Goal: Use online tool/utility: Utilize a website feature to perform a specific function

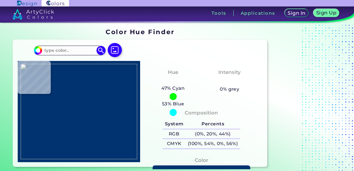
type input "#000000"
type input "#63dafc"
type input "#63DAFC"
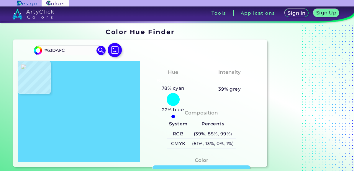
type input "#68dffd"
type input "#68DFFD"
type input "#69e0fd"
type input "#69E0FD"
type input "#bd4a37"
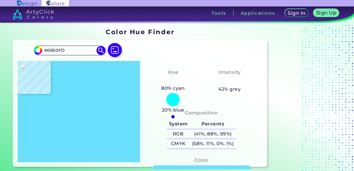
type input "#BD4A37"
type input "#c34e3b"
type input "#C34E3B"
type input "#ce5b49"
type input "#CE5B49"
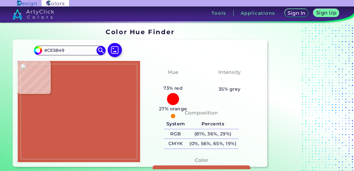
type input "#d86755"
type input "#D86755"
type input "#d96856"
type input "#D96856"
type input "#d35f50"
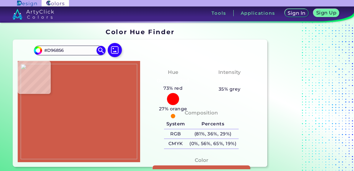
type input "#D35F50"
type input "#b83935"
type input "#B83935"
type input "#ac2829"
type input "#AC2829"
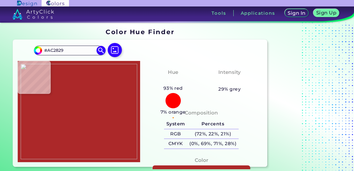
type input "#ac2929"
type input "#AC2929"
type input "#ad2a2a"
type input "#AD2A2A"
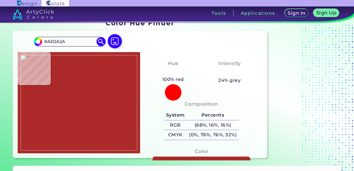
scroll to position [12, 0]
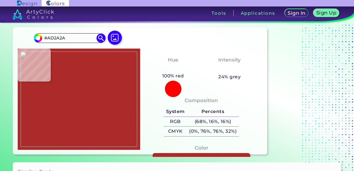
type input "#621515"
type input "#030202"
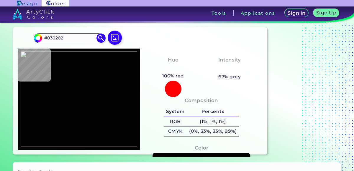
type input "#68dffa"
type input "#68DFFA"
type input "#4fa9bd"
type input "#4FA9BD"
type input "#c24d3a"
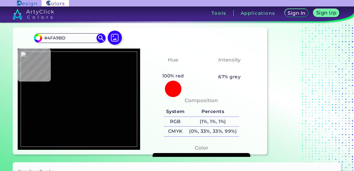
type input "#C24D3A"
type input "#c5513f"
type input "#C5513F"
type input "#cb5946"
type input "#CB5946"
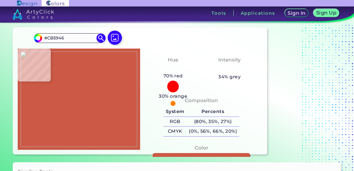
type input "#c5513f"
type input "#C5513F"
type input "#c24d3a"
type input "#C24D3A"
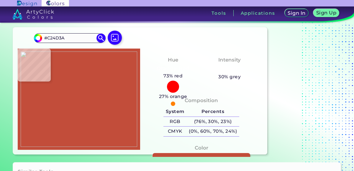
type input "#c14c39"
type input "#C14C39"
type input "#c14d3a"
type input "#C14D3A"
type input "#c24d3a"
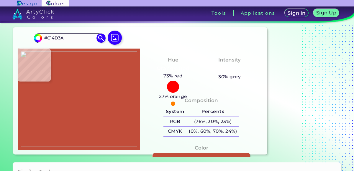
type input "#C24D3A"
type input "#c34e3c"
type input "#C34E3C"
type input "#c85542"
type input "#C85542"
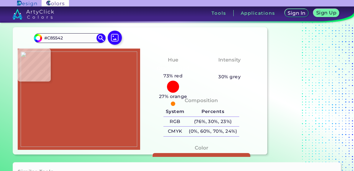
type input "#d3614f"
type input "#D3614F"
type input "#d96856"
type input "#D96856"
type input "#da6957"
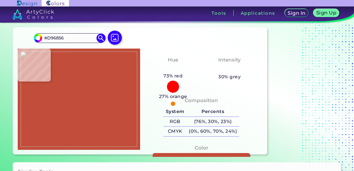
type input "#DA6957"
type input "#d96856"
type input "#D96856"
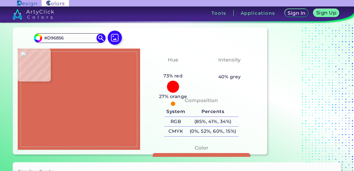
type input "#d86755"
type input "#D86755"
type input "#d96856"
type input "#D96856"
type input "#d86755"
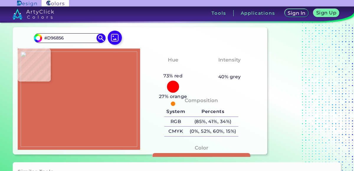
type input "#D86755"
type input "#d46250"
type input "#D46250"
type input "#ce5b49"
type input "#CE5B49"
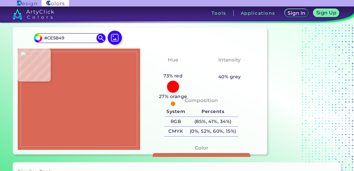
type input "#c5513f"
type input "#C5513F"
type input "#c24d3a"
type input "#C24D3A"
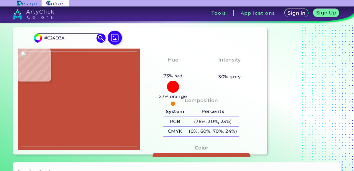
type input "#c24e3b"
type input "#C24E3B"
type input "#c95543"
type input "#C95543"
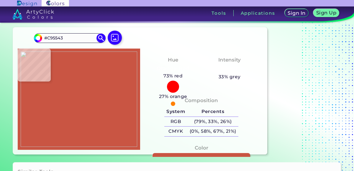
type input "#d96856"
type input "#D96856"
type input "#d35f50"
type input "#D35F50"
type input "#c54b42"
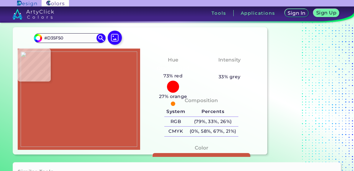
type input "#C54B42"
type input "#bd403a"
type input "#BD403A"
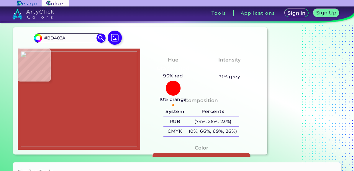
type input "#ac2929"
type input "#AC2929"
type input "#180907"
